Goal: Task Accomplishment & Management: Manage account settings

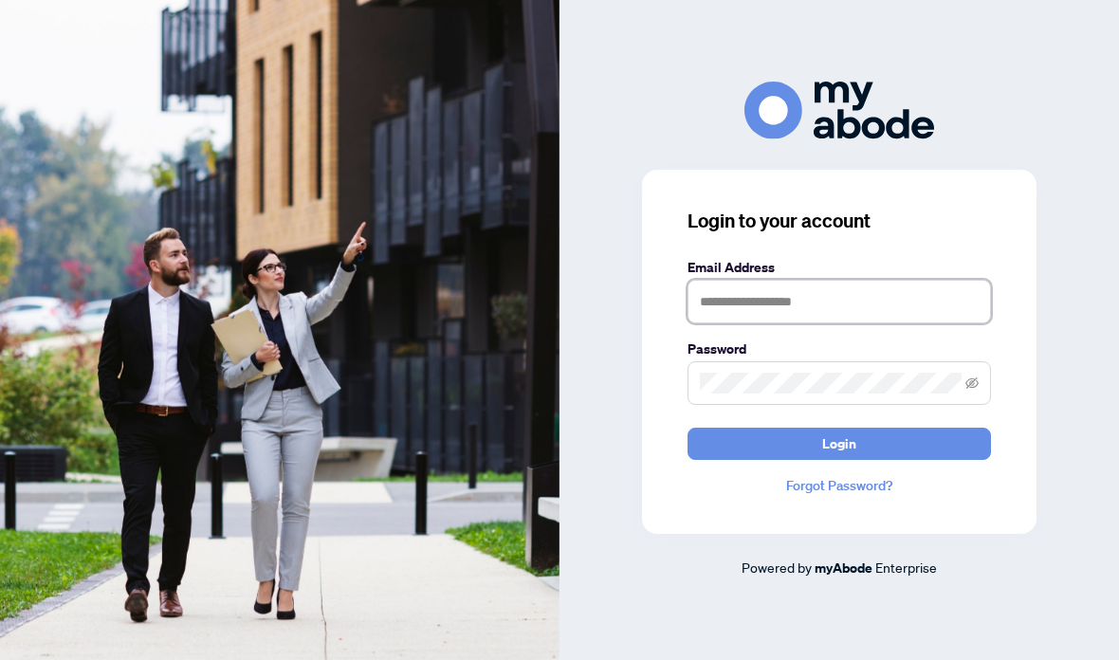
click at [881, 323] on input "text" at bounding box center [839, 302] width 303 height 44
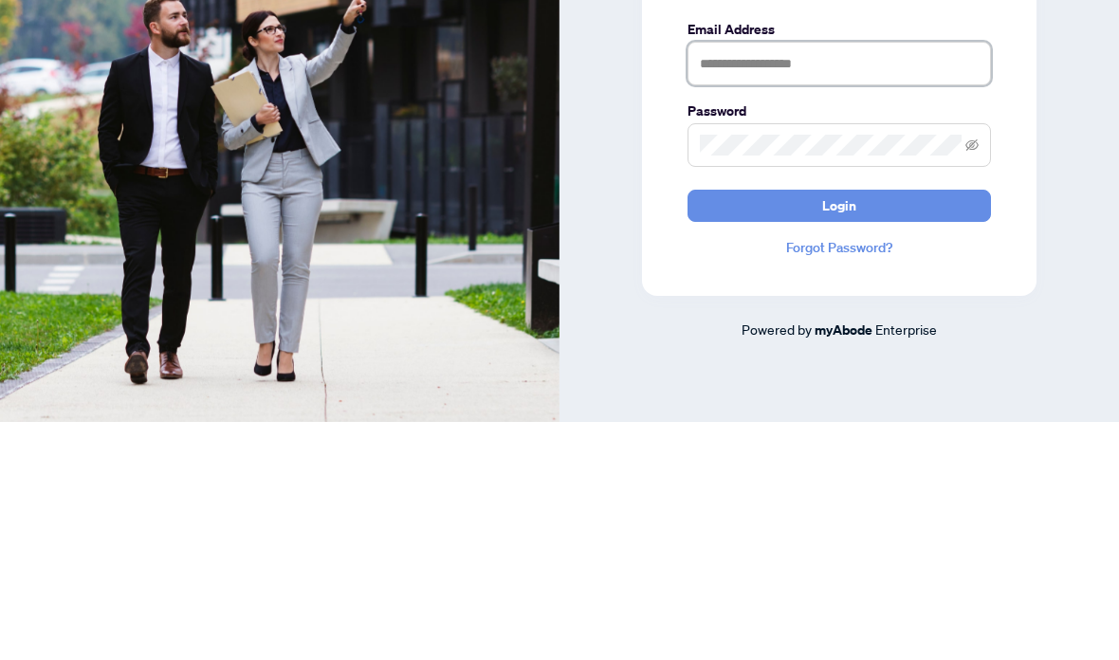
type input "*"
type input "**********"
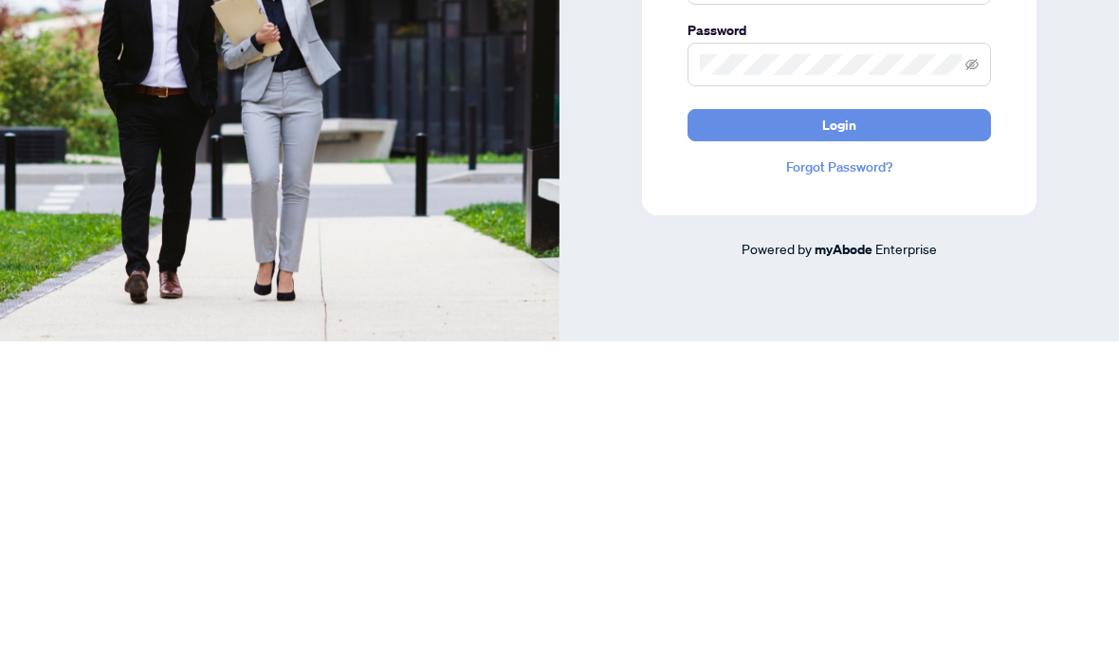
click at [881, 428] on button "Login" at bounding box center [839, 444] width 303 height 32
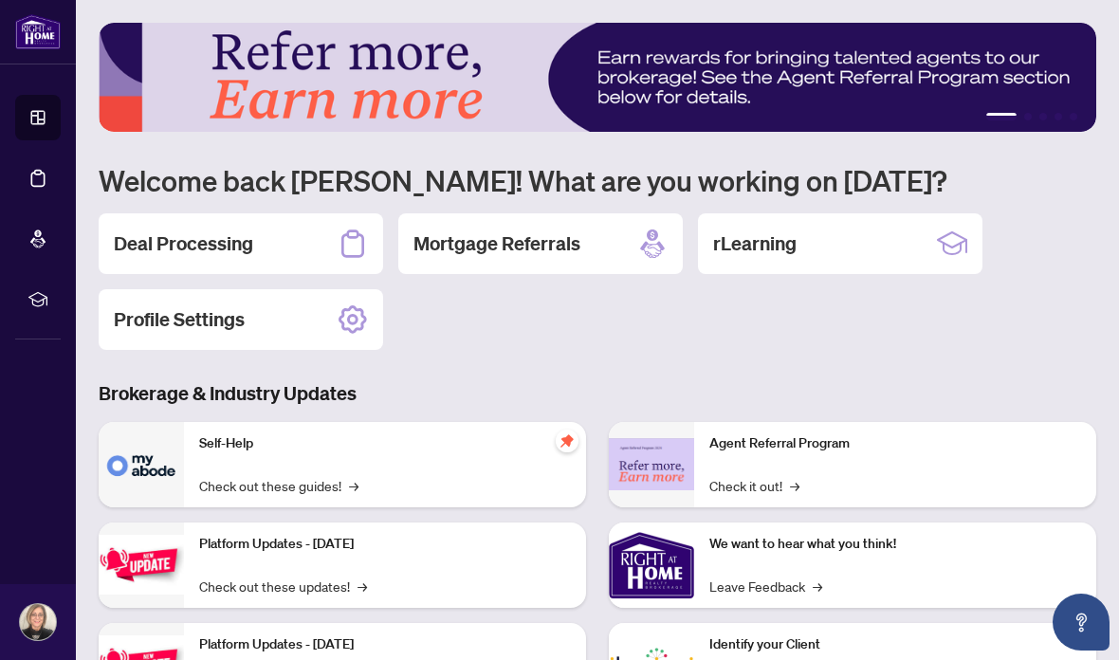
click at [302, 248] on div "Deal Processing" at bounding box center [241, 243] width 284 height 61
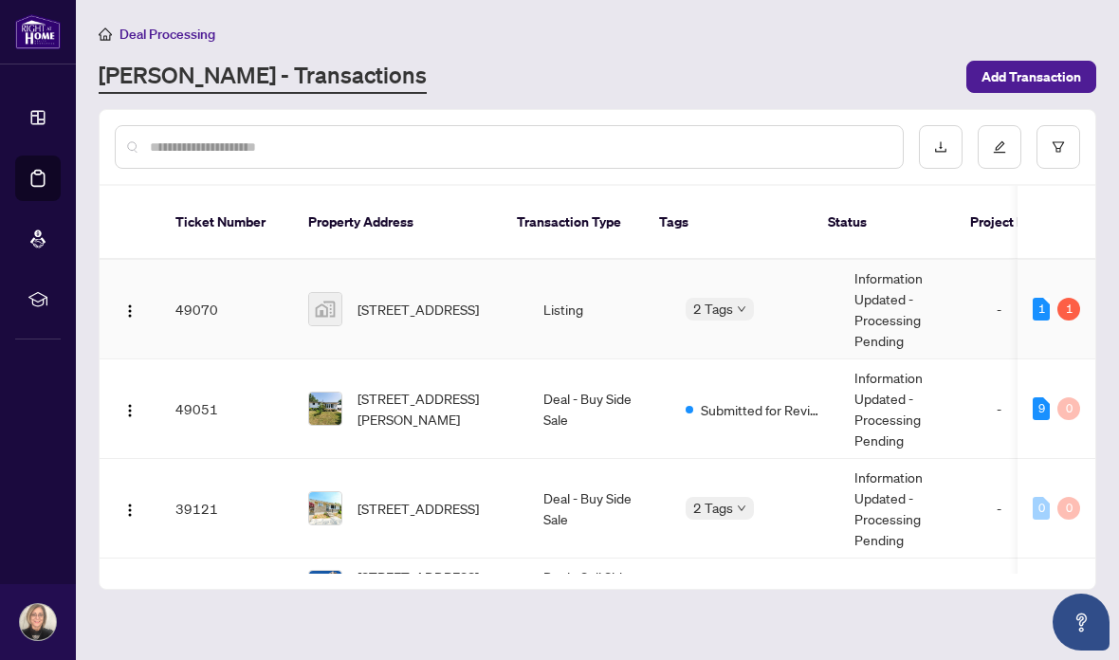
click at [1071, 298] on div "1" at bounding box center [1068, 309] width 23 height 23
click at [1064, 298] on div "1" at bounding box center [1068, 309] width 23 height 23
click at [413, 299] on span "312-2910 Highway 7, Concord, ON, Canada" at bounding box center [418, 309] width 121 height 21
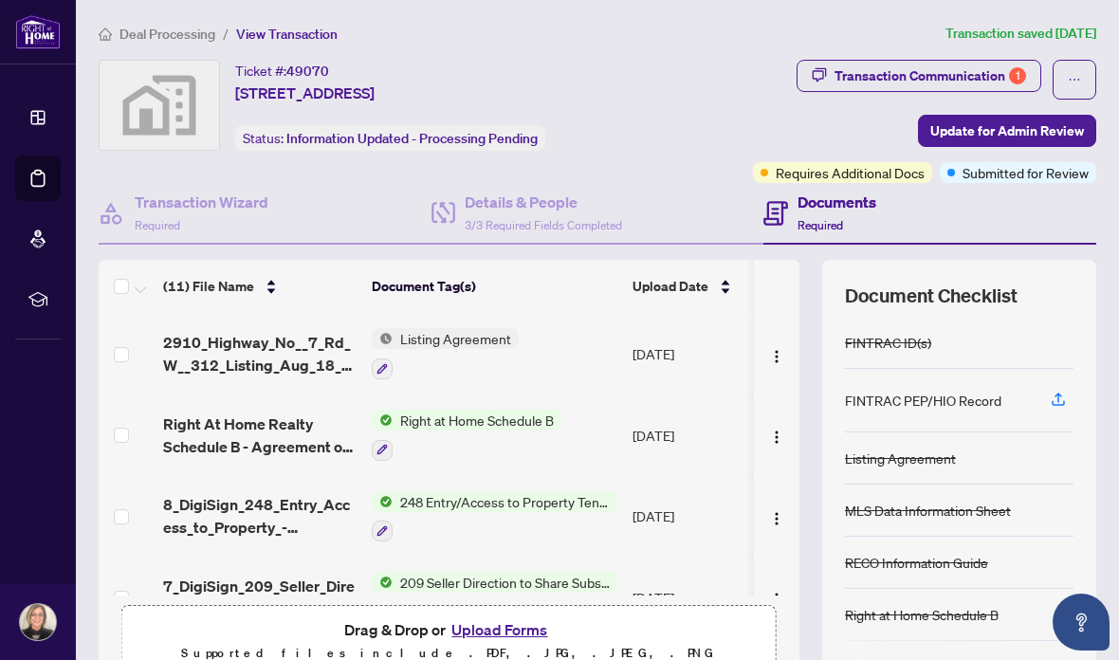
click at [1013, 73] on div "1" at bounding box center [1017, 75] width 17 height 17
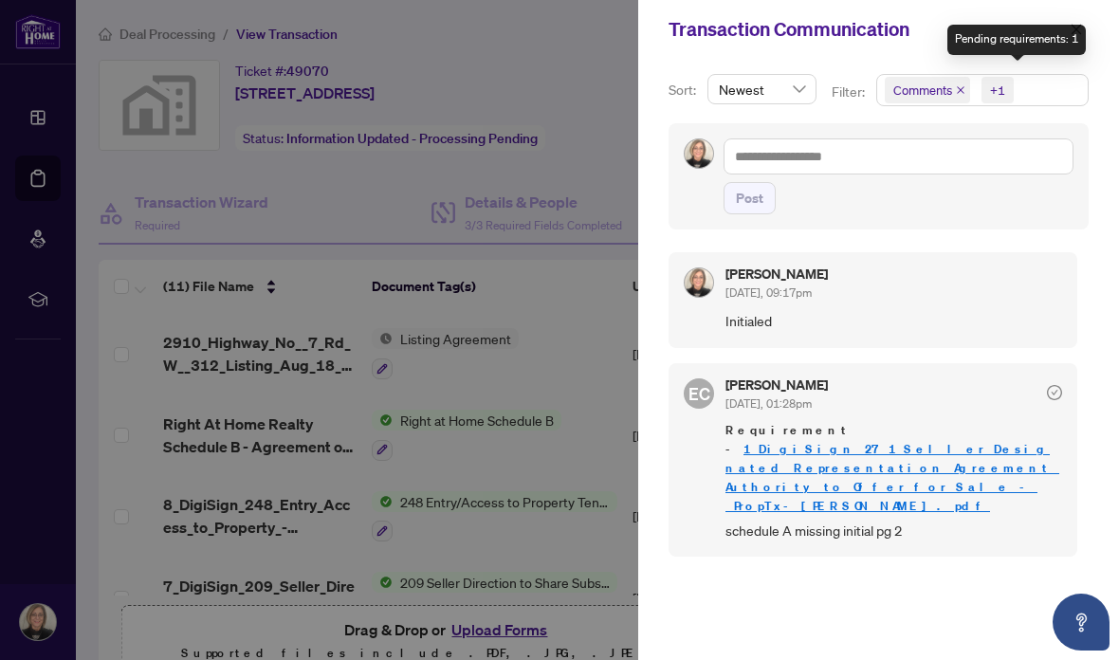
click at [44, 108] on div at bounding box center [559, 330] width 1119 height 660
click at [559, 33] on div at bounding box center [559, 330] width 1119 height 660
